Goal: Task Accomplishment & Management: Manage account settings

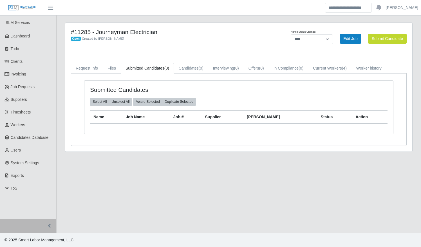
select select "****"
click at [31, 113] on link "Timesheets" at bounding box center [28, 112] width 56 height 13
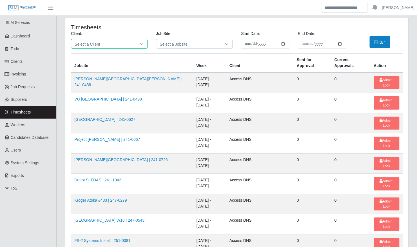
click at [102, 44] on span "Select a Client" at bounding box center [103, 43] width 65 height 9
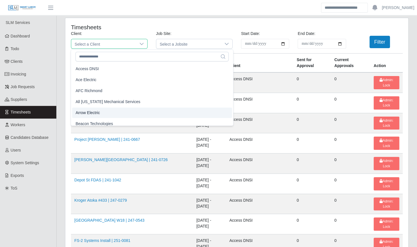
click at [101, 114] on li "Arrow Electric" at bounding box center [152, 113] width 160 height 10
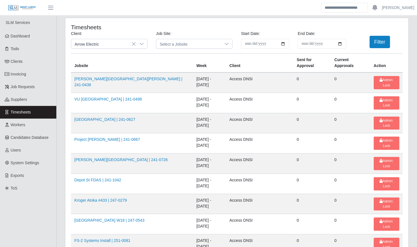
click at [373, 48] on div "**********" at bounding box center [237, 42] width 340 height 23
click at [382, 44] on button "Filter" at bounding box center [379, 42] width 21 height 12
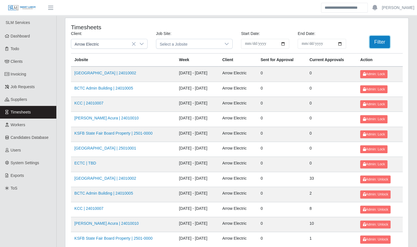
scroll to position [71, 0]
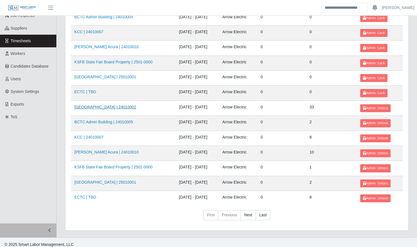
click at [104, 105] on link "Kenneland Chalet Building | 24010002" at bounding box center [105, 107] width 62 height 5
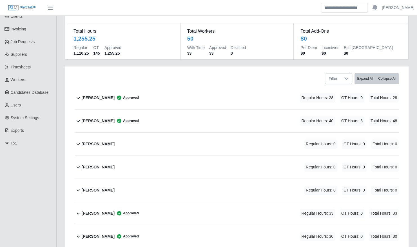
scroll to position [46, 0]
click at [101, 140] on b "Angel Mendez SR" at bounding box center [98, 143] width 33 height 6
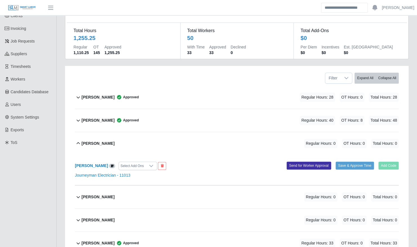
click at [101, 140] on b "Angel Mendez SR" at bounding box center [98, 143] width 33 height 6
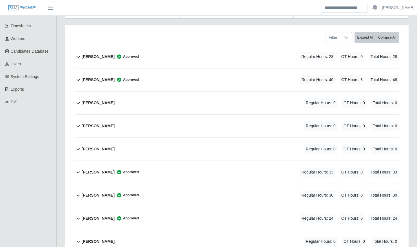
scroll to position [0, 0]
